Goal: Task Accomplishment & Management: Manage account settings

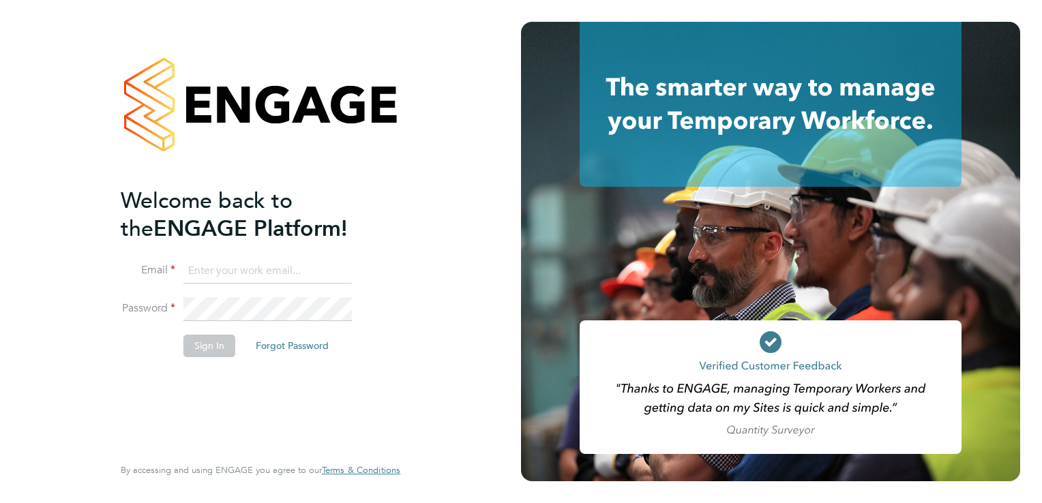
type input "[EMAIL_ADDRESS][DOMAIN_NAME]"
drag, startPoint x: 1016, startPoint y: 7, endPoint x: 218, endPoint y: 339, distance: 864.4
click at [218, 339] on button "Sign In" at bounding box center [209, 346] width 52 height 22
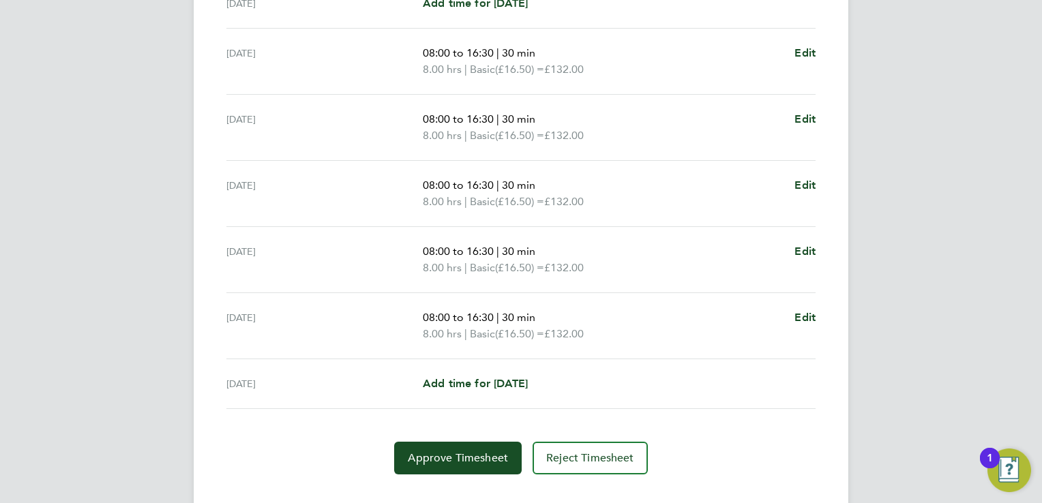
scroll to position [491, 0]
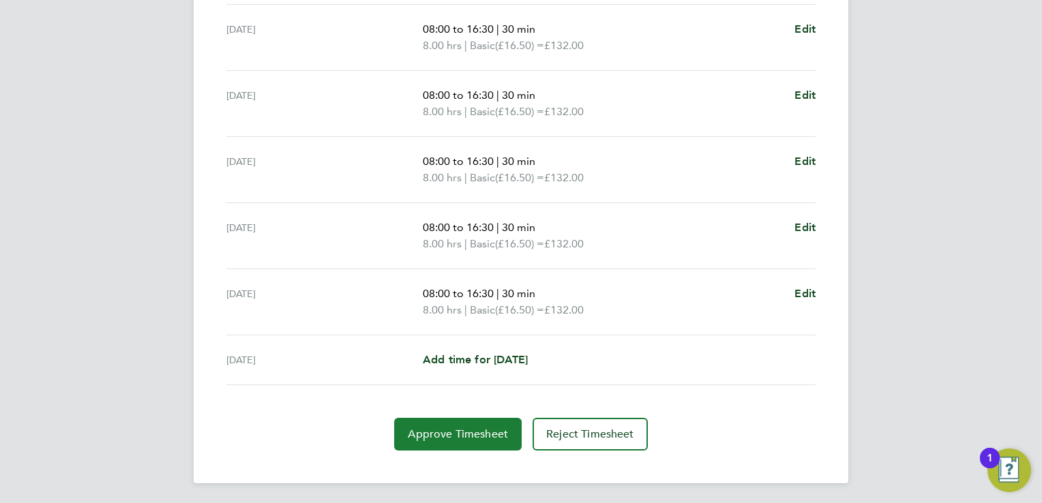
click at [434, 428] on span "Approve Timesheet" at bounding box center [458, 435] width 100 height 14
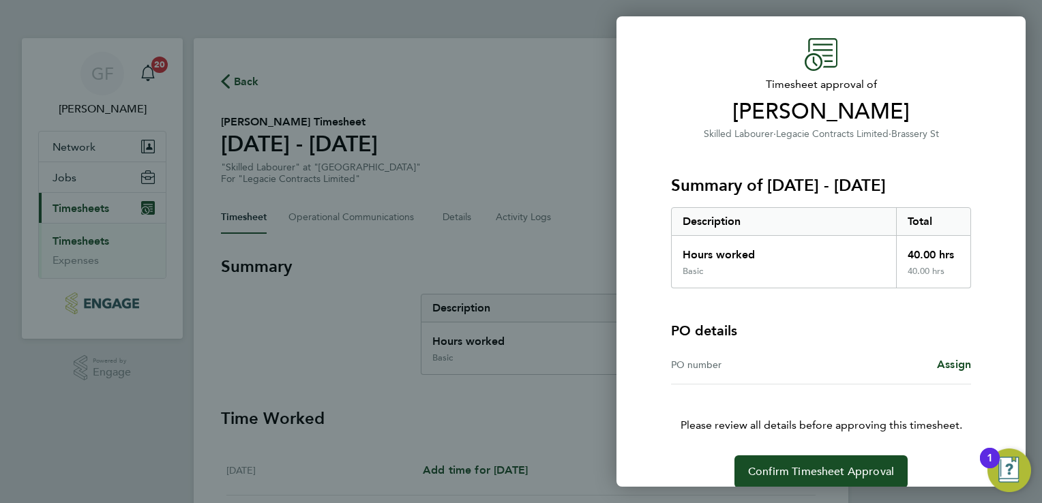
scroll to position [55, 0]
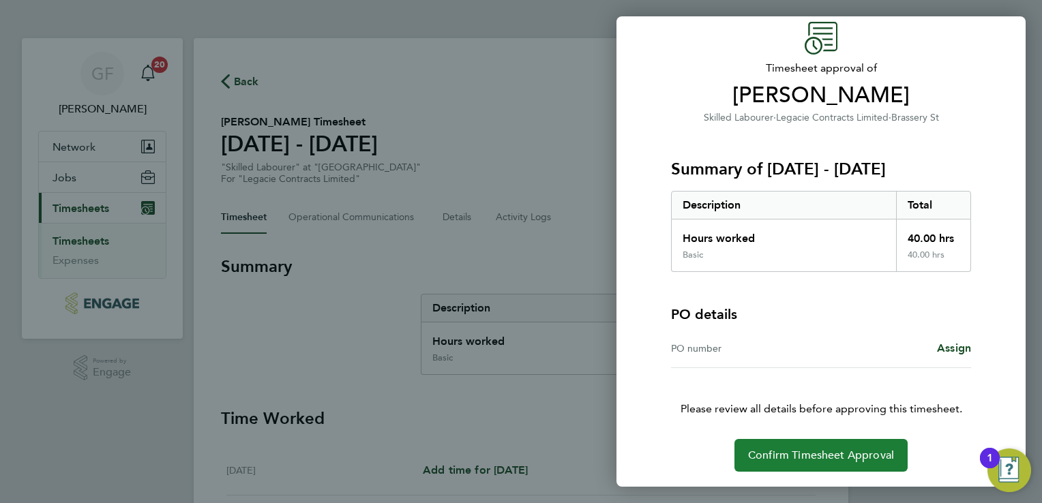
click at [859, 452] on span "Confirm Timesheet Approval" at bounding box center [821, 456] width 146 height 14
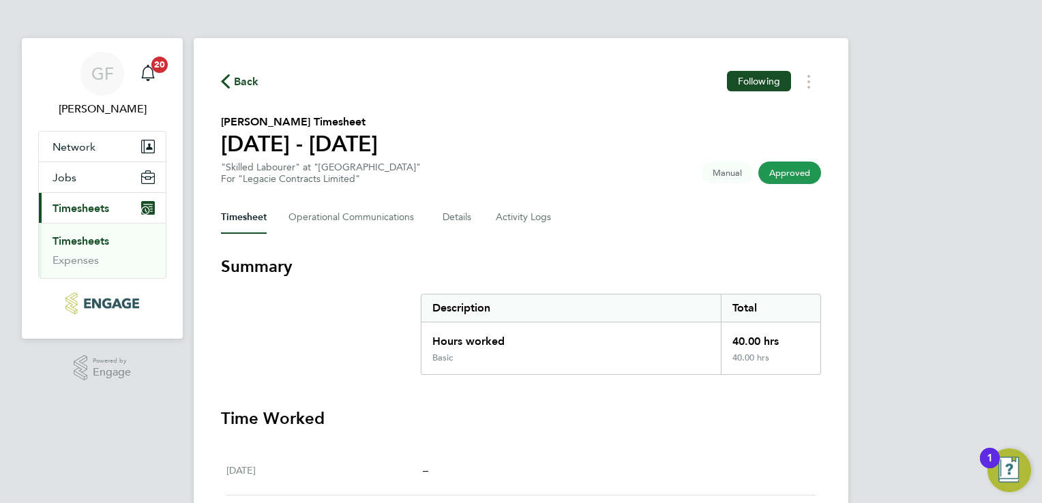
click at [801, 184] on span "Approved" at bounding box center [789, 173] width 63 height 23
click at [801, 182] on span "Approved" at bounding box center [789, 173] width 63 height 23
click at [797, 183] on span "Approved" at bounding box center [789, 173] width 63 height 23
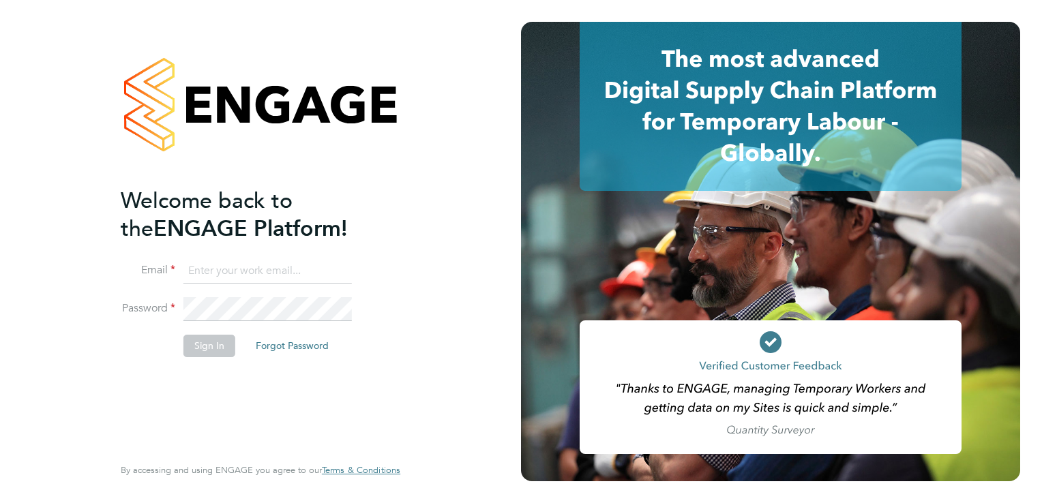
type input "[EMAIL_ADDRESS][DOMAIN_NAME]"
drag, startPoint x: 902, startPoint y: 0, endPoint x: 218, endPoint y: 352, distance: 769.3
click at [218, 352] on button "Sign In" at bounding box center [209, 346] width 52 height 22
